Goal: Task Accomplishment & Management: Use online tool/utility

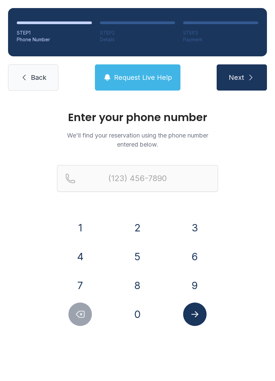
click at [142, 289] on button "8" at bounding box center [137, 285] width 23 height 23
click at [201, 258] on button "6" at bounding box center [194, 256] width 23 height 23
click at [84, 258] on button "4" at bounding box center [79, 256] width 23 height 23
click at [85, 253] on button "4" at bounding box center [79, 256] width 23 height 23
click at [140, 232] on button "2" at bounding box center [137, 227] width 23 height 23
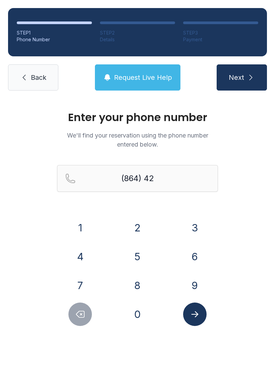
click at [195, 221] on button "3" at bounding box center [194, 227] width 23 height 23
click at [194, 255] on button "6" at bounding box center [194, 256] width 23 height 23
click at [198, 284] on button "9" at bounding box center [194, 285] width 23 height 23
click at [145, 288] on button "8" at bounding box center [137, 285] width 23 height 23
click at [89, 281] on button "7" at bounding box center [79, 285] width 23 height 23
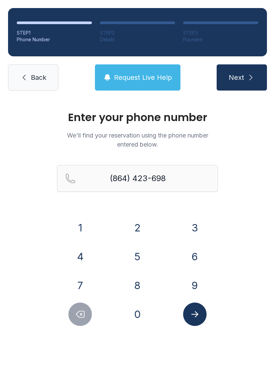
type input "[PHONE_NUMBER]"
click at [204, 320] on button "Submit lookup form" at bounding box center [194, 314] width 23 height 23
click at [206, 311] on div at bounding box center [194, 314] width 47 height 23
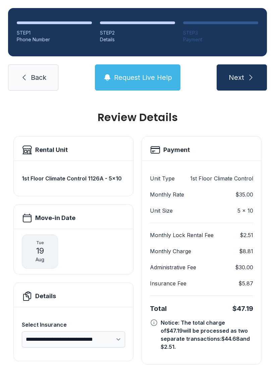
click at [38, 80] on span "Back" at bounding box center [38, 77] width 15 height 9
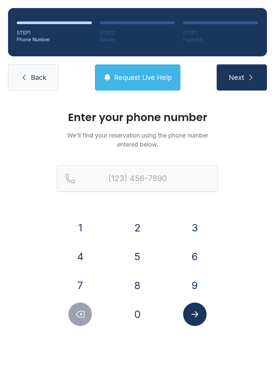
click at [35, 75] on span "Back" at bounding box center [38, 77] width 15 height 9
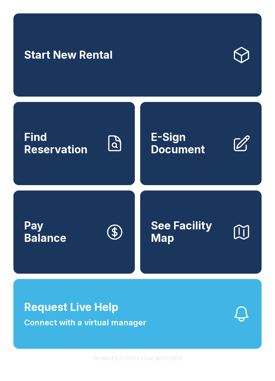
click at [196, 149] on span "E-Sign Document" at bounding box center [189, 143] width 76 height 24
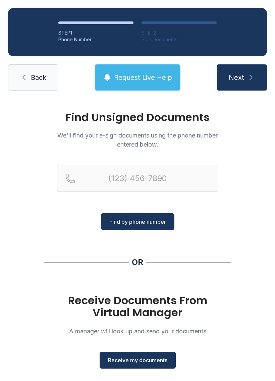
click at [140, 358] on span "Receive my documents" at bounding box center [137, 360] width 59 height 8
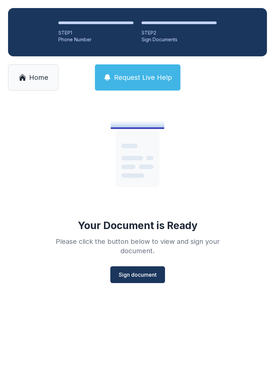
click at [140, 277] on span "Sign document" at bounding box center [138, 275] width 38 height 8
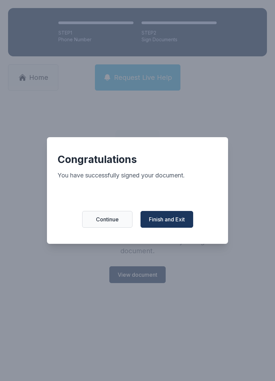
click at [108, 220] on span "Continue" at bounding box center [107, 219] width 23 height 8
